Goal: Transaction & Acquisition: Purchase product/service

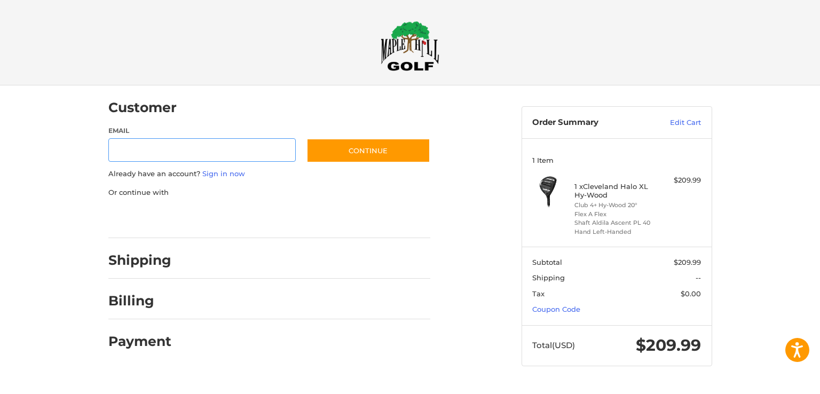
click at [152, 152] on input "Email" at bounding box center [202, 150] width 188 height 24
click at [402, 45] on img at bounding box center [410, 46] width 59 height 50
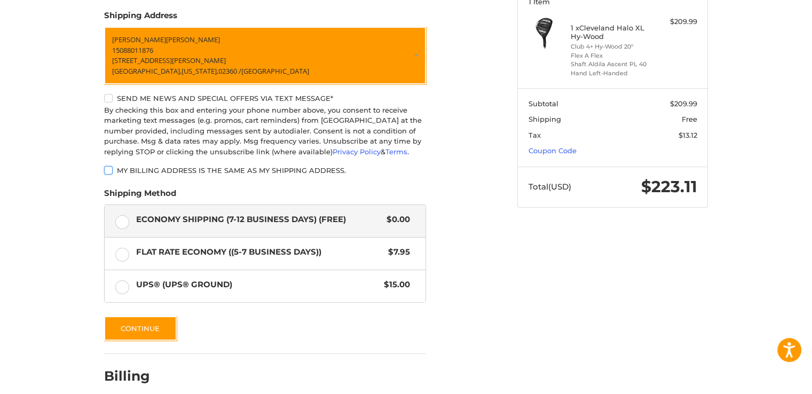
scroll to position [212, 0]
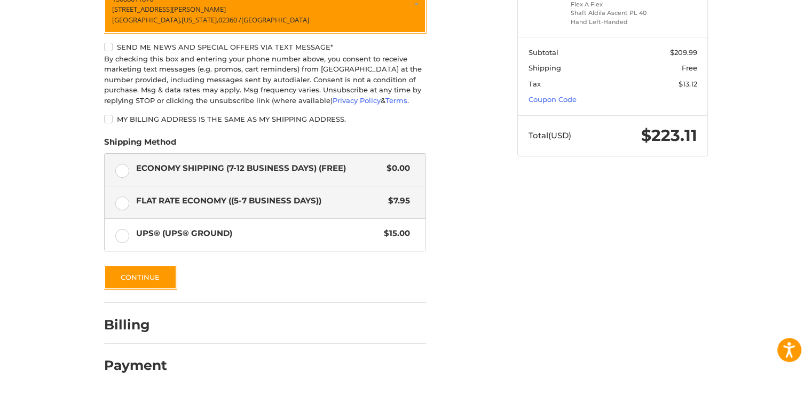
click at [119, 204] on label "Flat Rate Economy ((5-7 Business Days)) $7.95" at bounding box center [265, 202] width 321 height 32
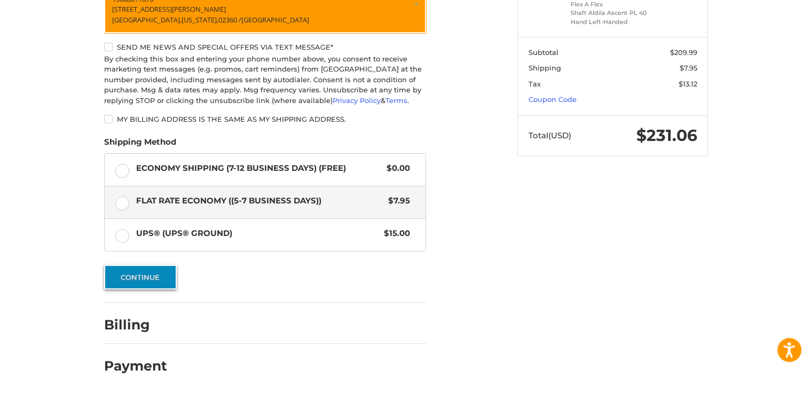
click at [133, 281] on button "Continue" at bounding box center [140, 277] width 73 height 25
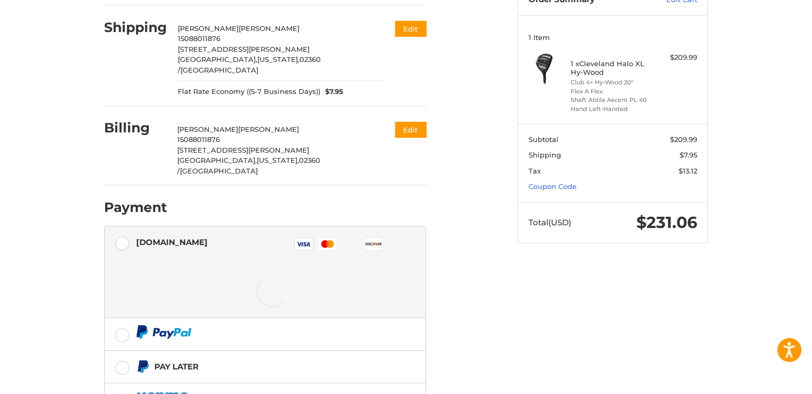
scroll to position [131, 0]
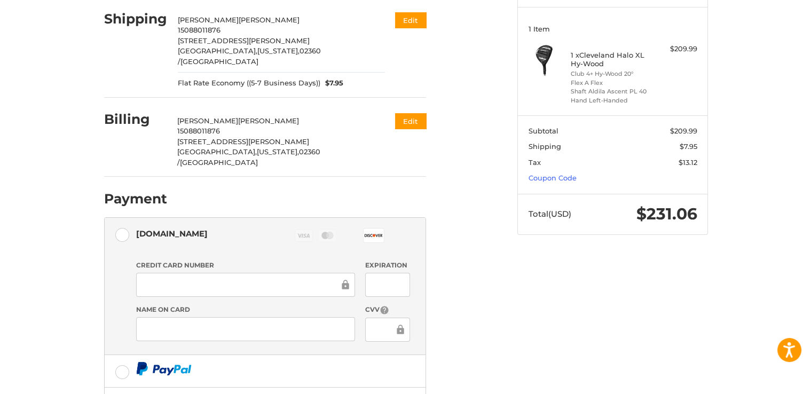
click at [370, 273] on div at bounding box center [387, 285] width 44 height 24
click at [372, 318] on div at bounding box center [387, 330] width 44 height 24
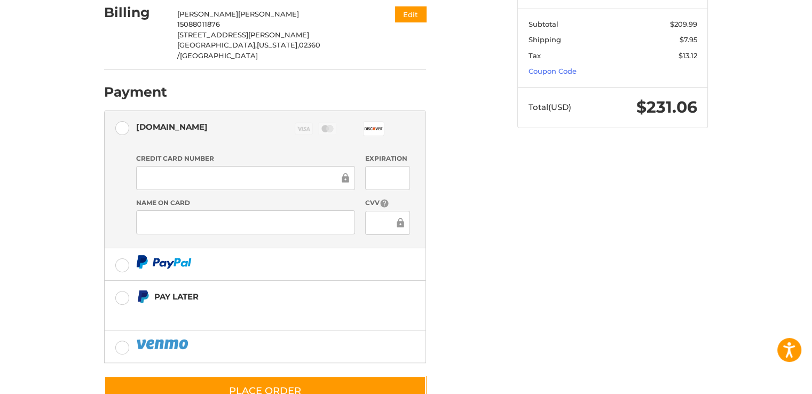
scroll to position [253, 0]
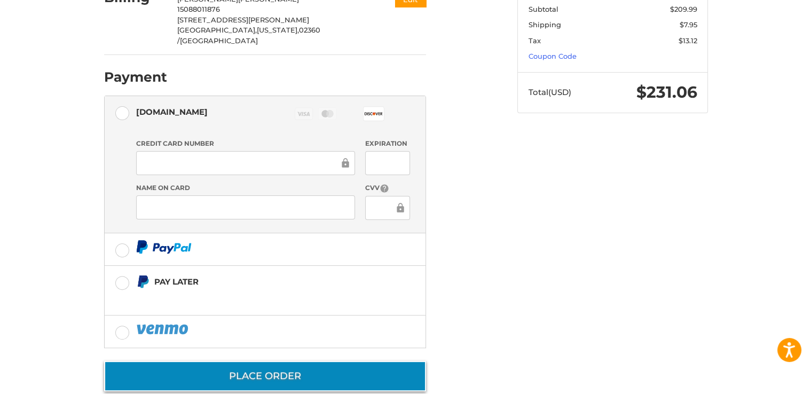
click at [269, 361] on button "Place Order" at bounding box center [265, 376] width 322 height 30
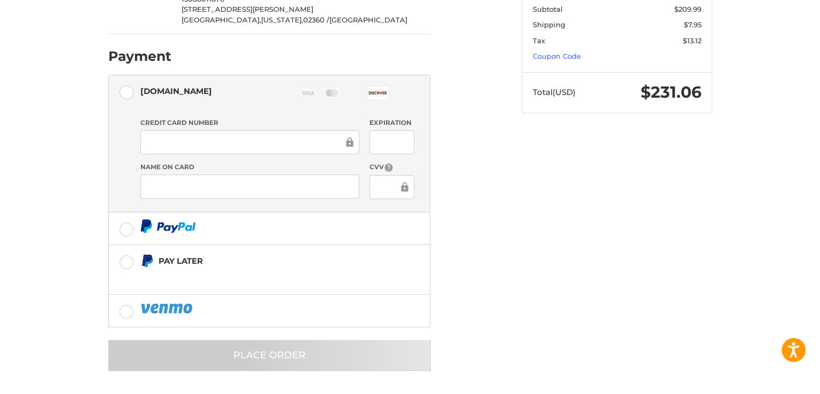
scroll to position [0, 0]
